Goal: Navigation & Orientation: Understand site structure

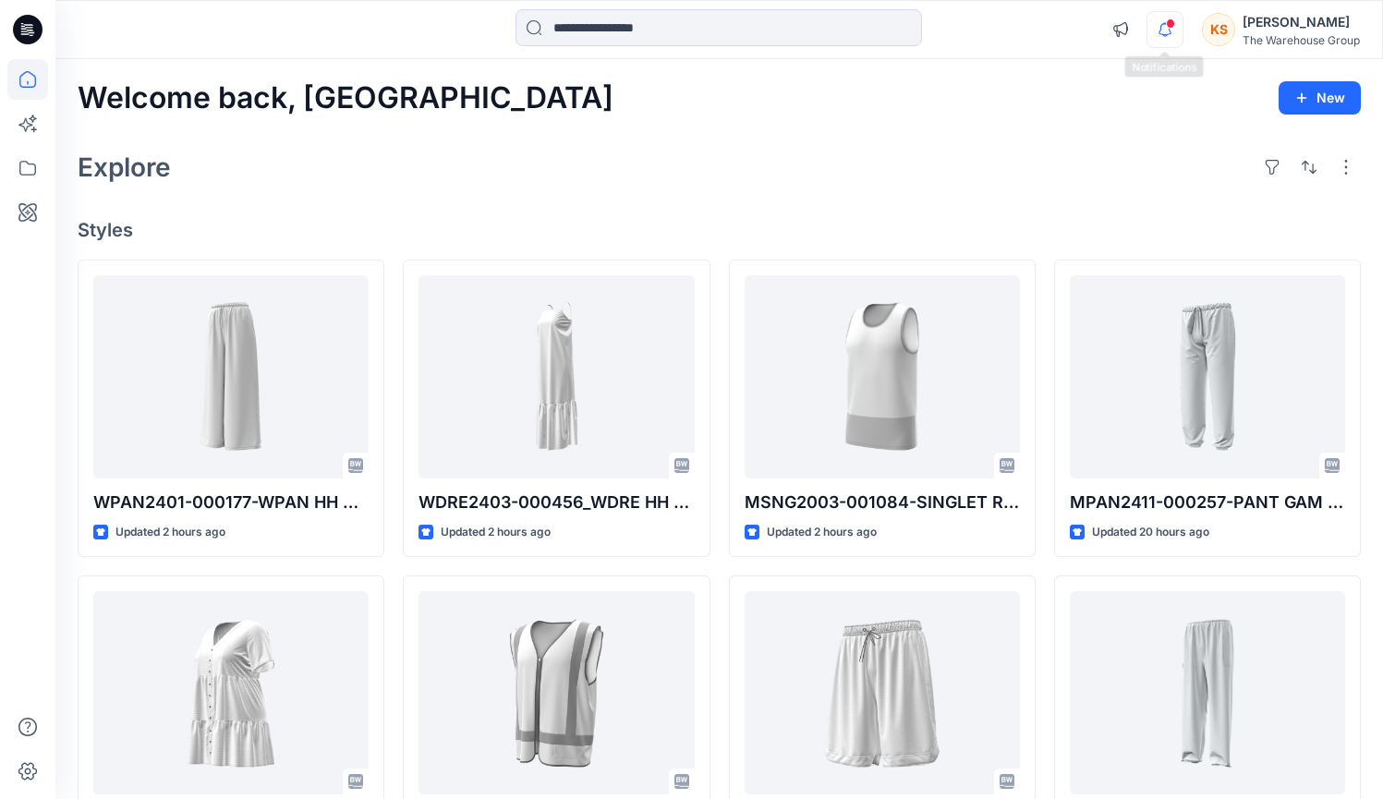
click at [1155, 33] on icon "button" at bounding box center [1165, 29] width 35 height 37
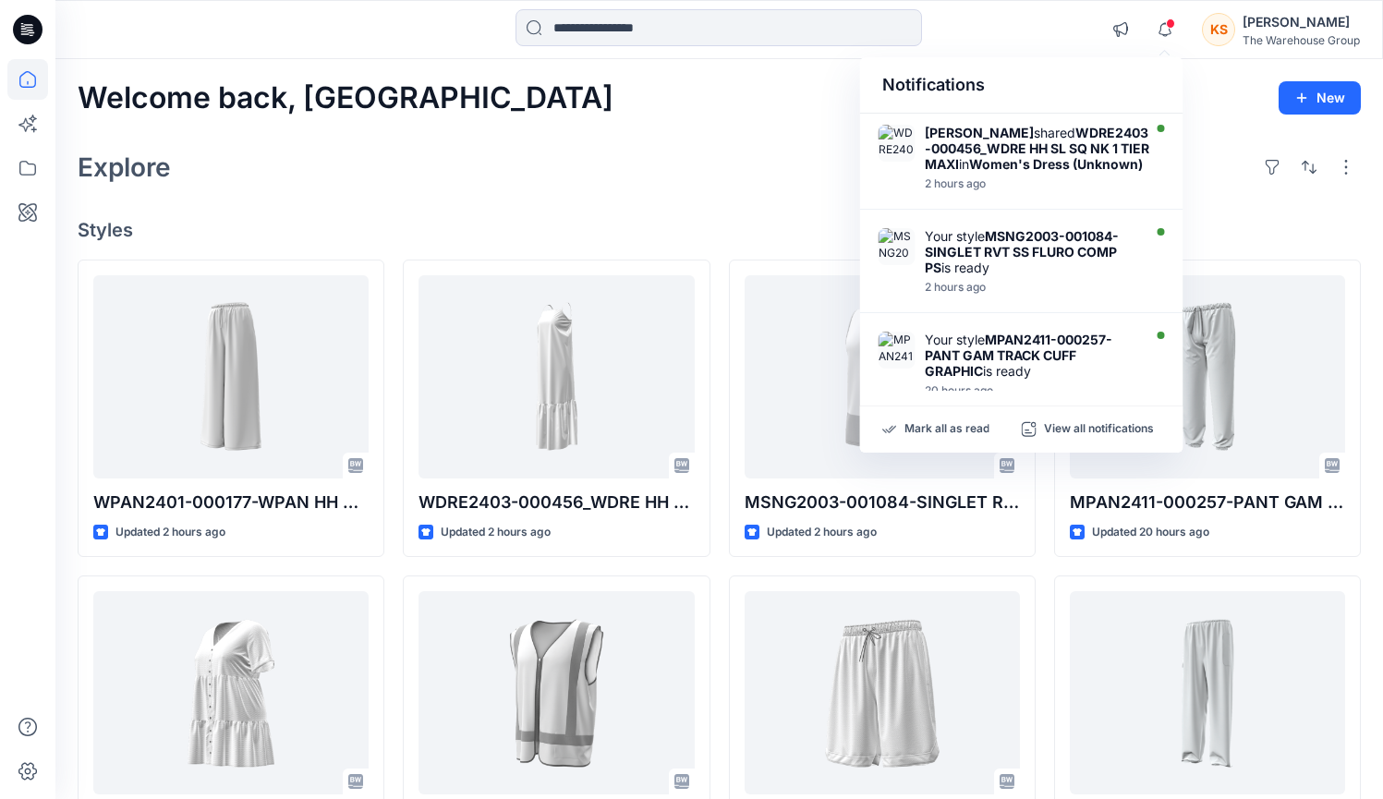
click at [577, 164] on div "Explore" at bounding box center [720, 167] width 1284 height 44
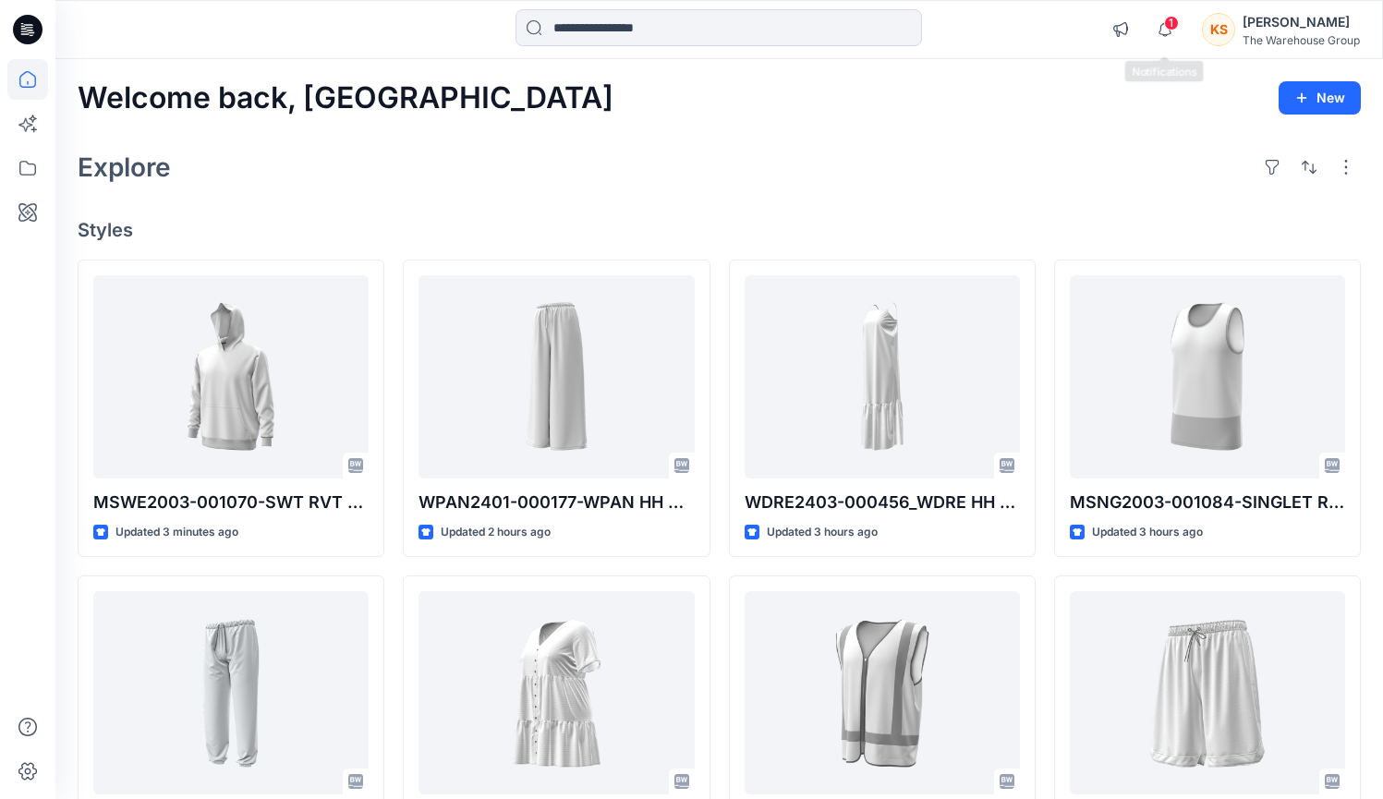
click at [1169, 24] on span "1" at bounding box center [1171, 23] width 15 height 15
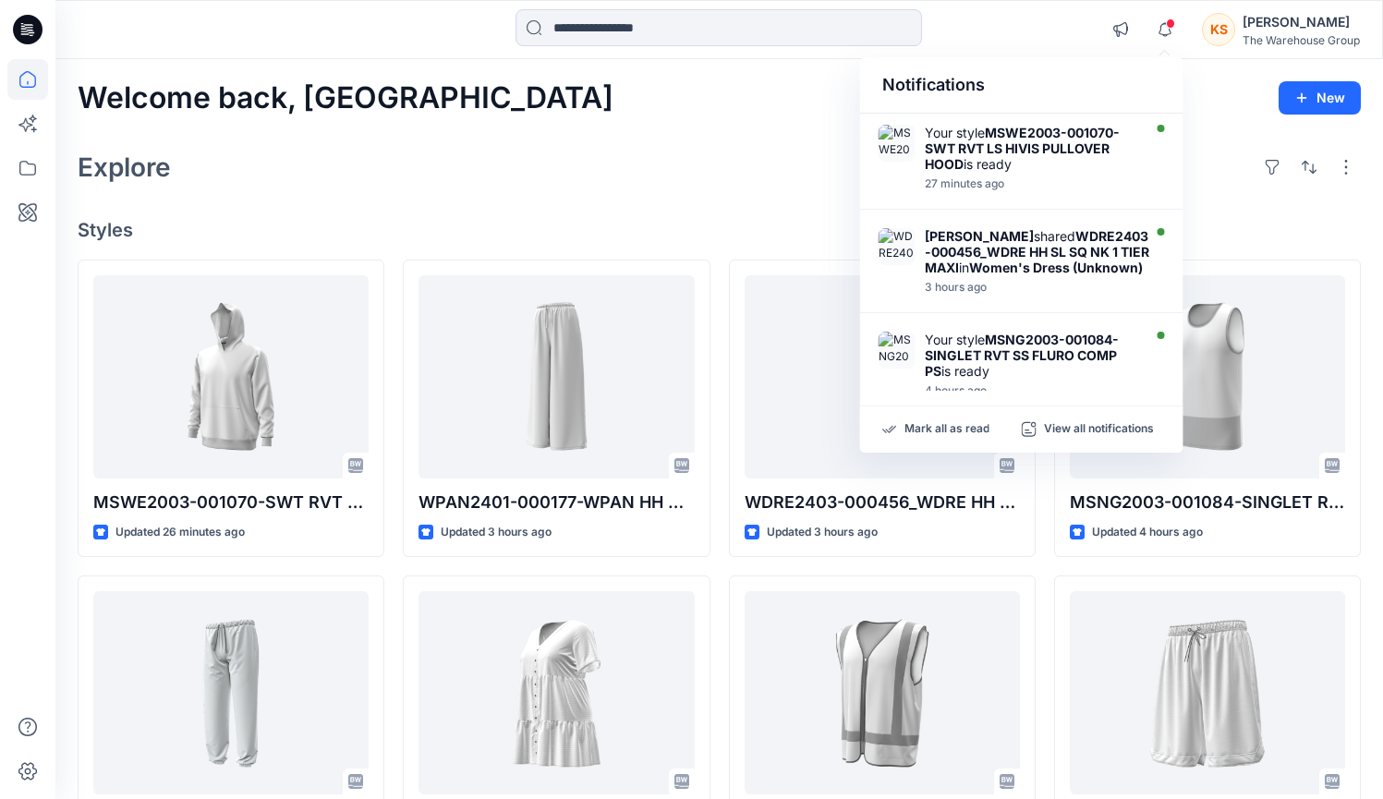
click at [981, 104] on div "Notifications" at bounding box center [1021, 85] width 323 height 56
click at [993, 27] on div at bounding box center [719, 29] width 664 height 41
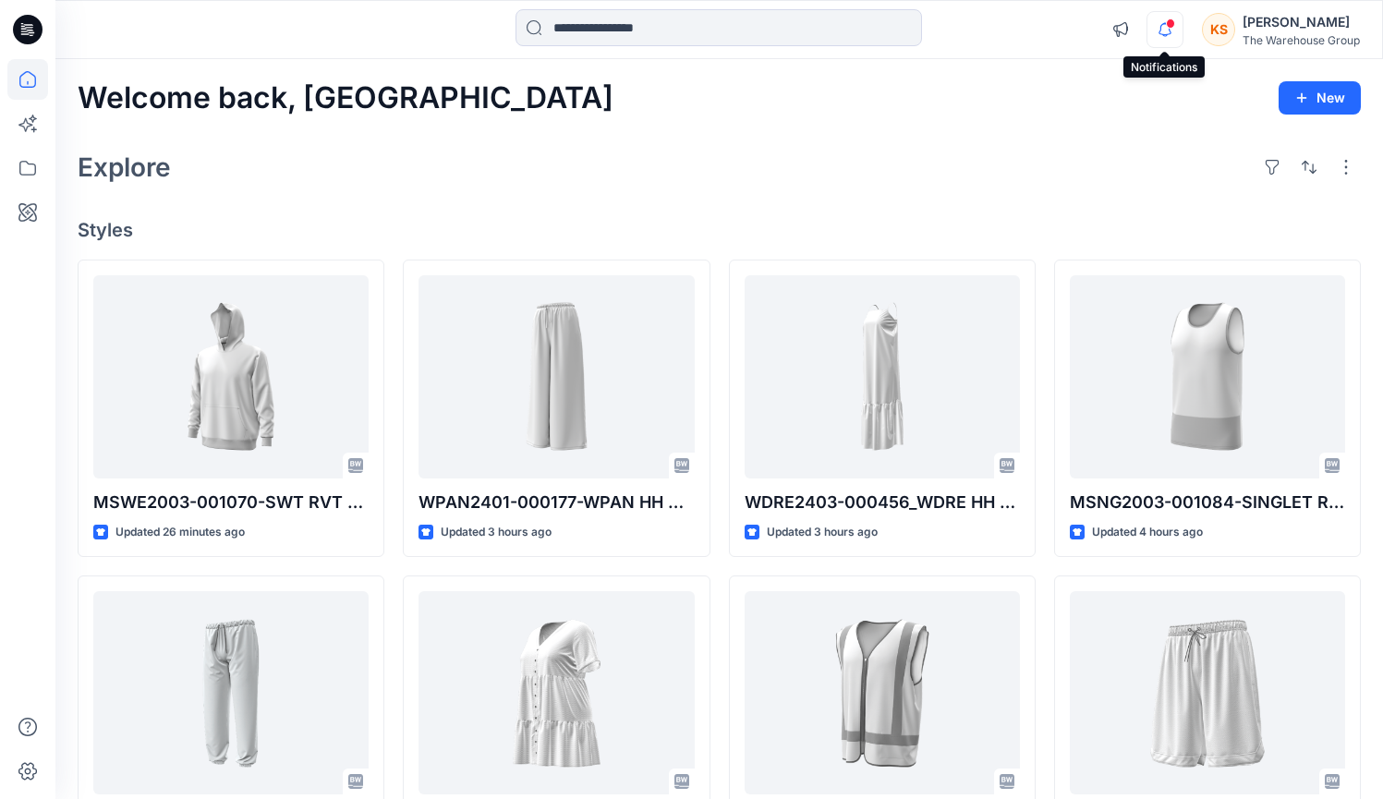
click at [1176, 27] on icon "button" at bounding box center [1165, 29] width 35 height 37
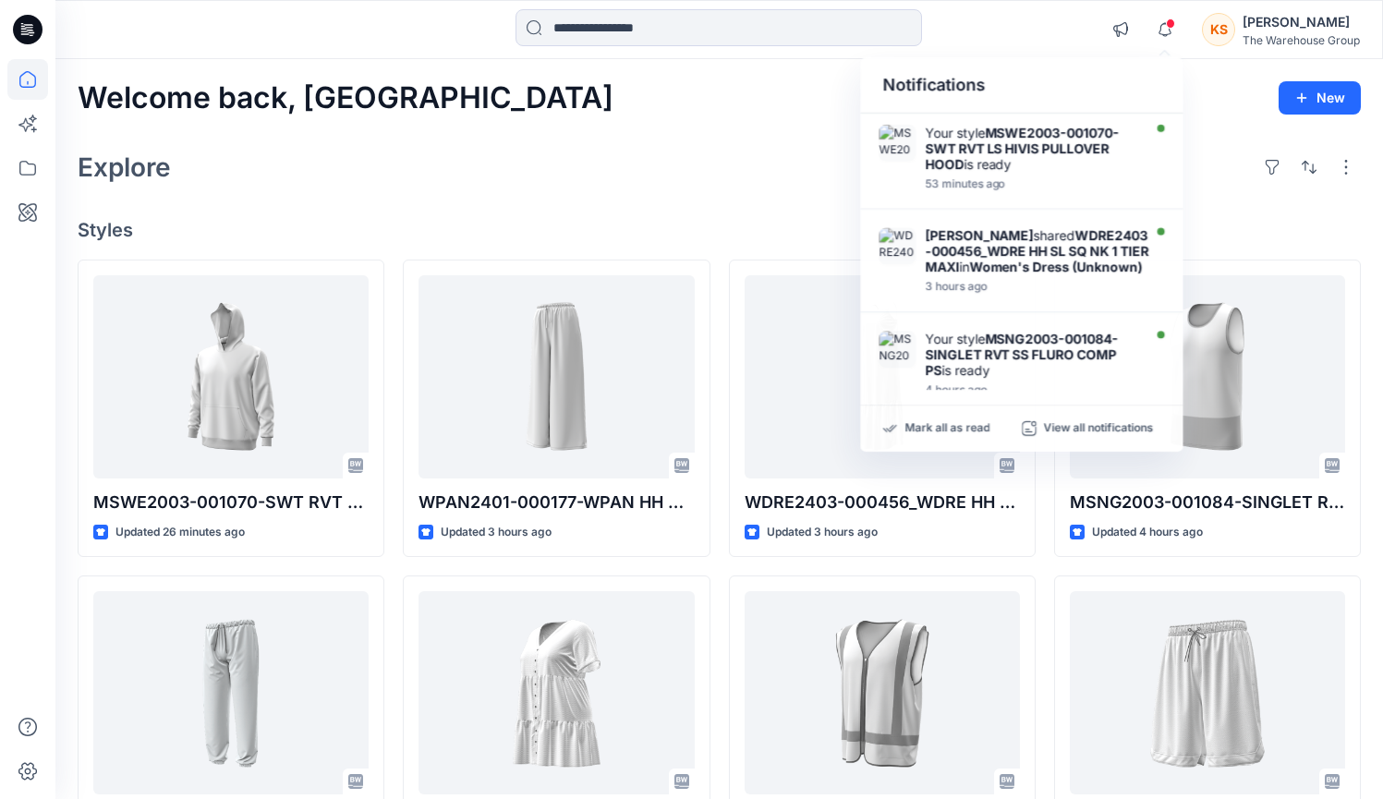
click at [996, 47] on div at bounding box center [719, 29] width 664 height 41
